Goal: Navigation & Orientation: Find specific page/section

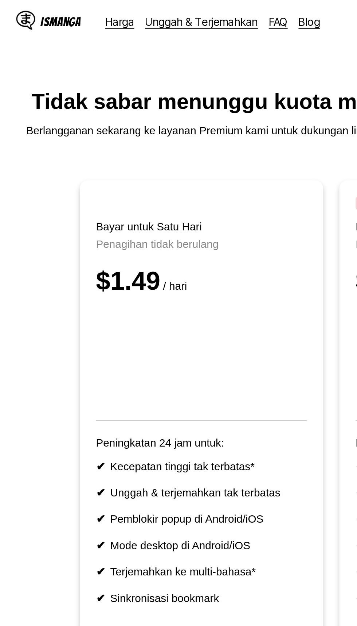
click at [35, 15] on div "IsManga" at bounding box center [33, 11] width 22 height 7
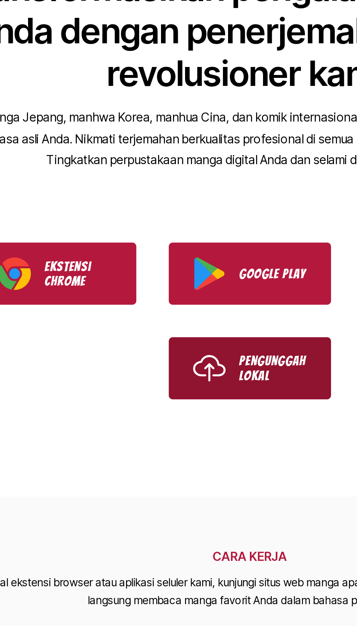
click at [177, 318] on p "Pengunggah Lokal" at bounding box center [190, 310] width 36 height 16
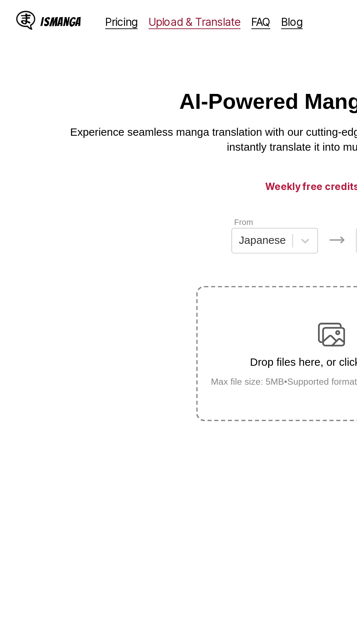
click at [101, 12] on link "Upload & Translate" at bounding box center [104, 11] width 49 height 7
click at [63, 13] on link "Pricing" at bounding box center [65, 11] width 17 height 7
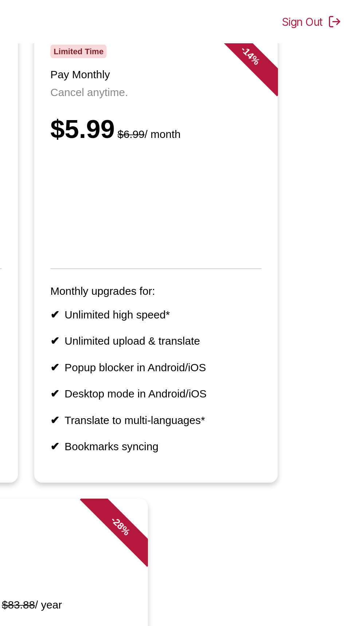
scroll to position [82, 0]
